Goal: Navigation & Orientation: Go to known website

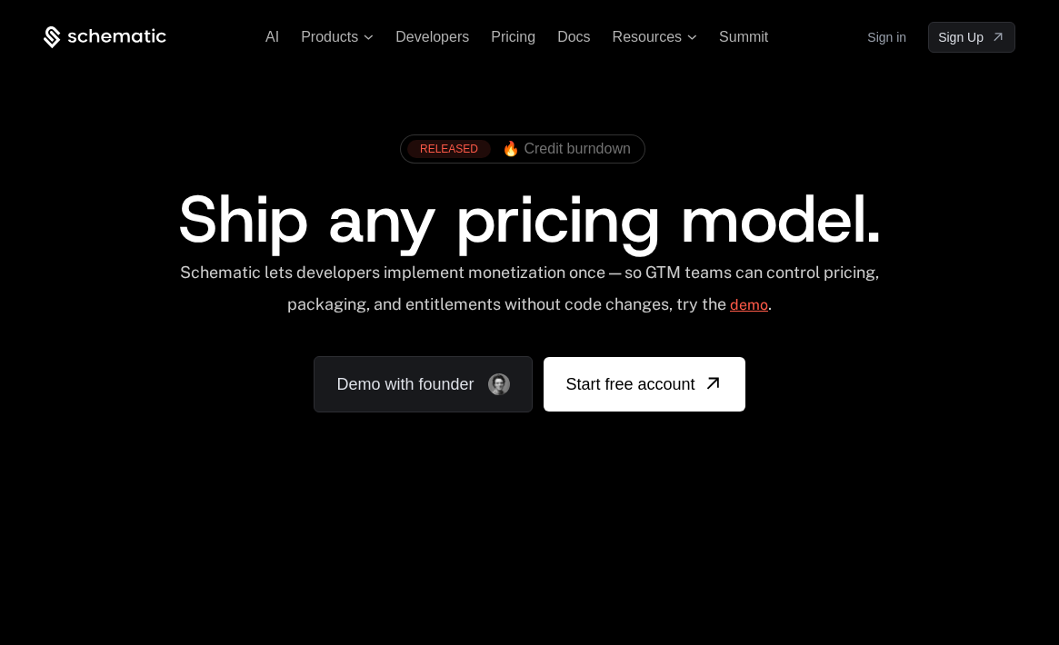
click at [751, 304] on link "demo" at bounding box center [749, 306] width 38 height 44
